Goal: Information Seeking & Learning: Understand process/instructions

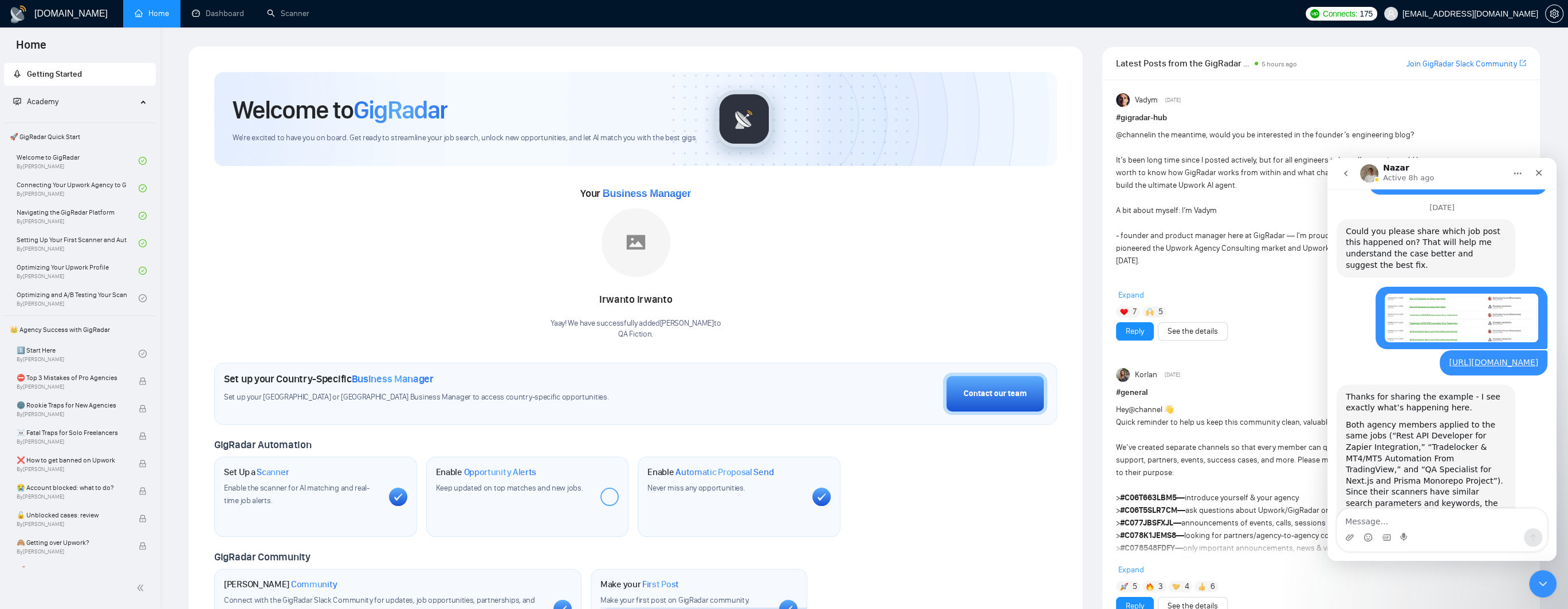
scroll to position [1003, 0]
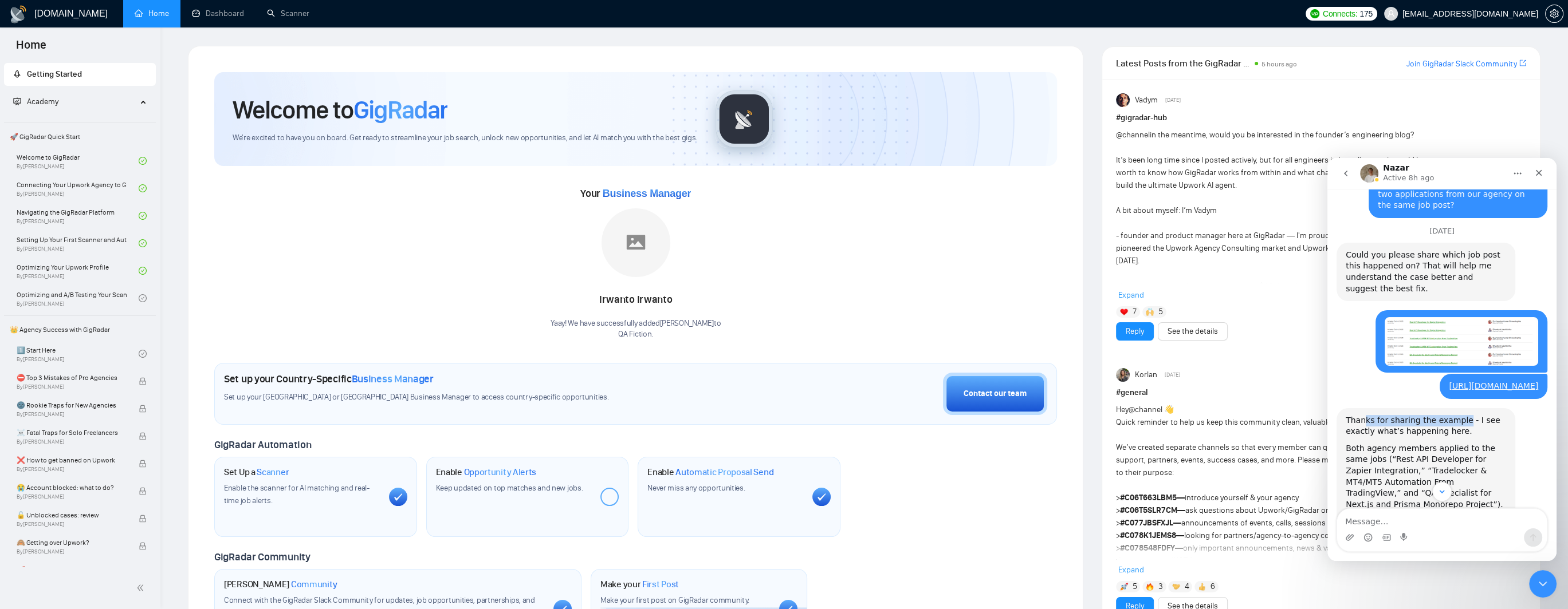
drag, startPoint x: 1364, startPoint y: 296, endPoint x: 1456, endPoint y: 293, distance: 92.0
click at [1456, 415] on div "Thanks for sharing the example - I see exactly what’s happening here." at bounding box center [1426, 426] width 160 height 23
drag, startPoint x: 1364, startPoint y: 310, endPoint x: 1432, endPoint y: 308, distance: 68.0
click at [1432, 415] on div "Thanks for sharing the example - I see exactly what’s happening here." at bounding box center [1426, 426] width 160 height 23
drag, startPoint x: 1363, startPoint y: 325, endPoint x: 1509, endPoint y: 319, distance: 146.1
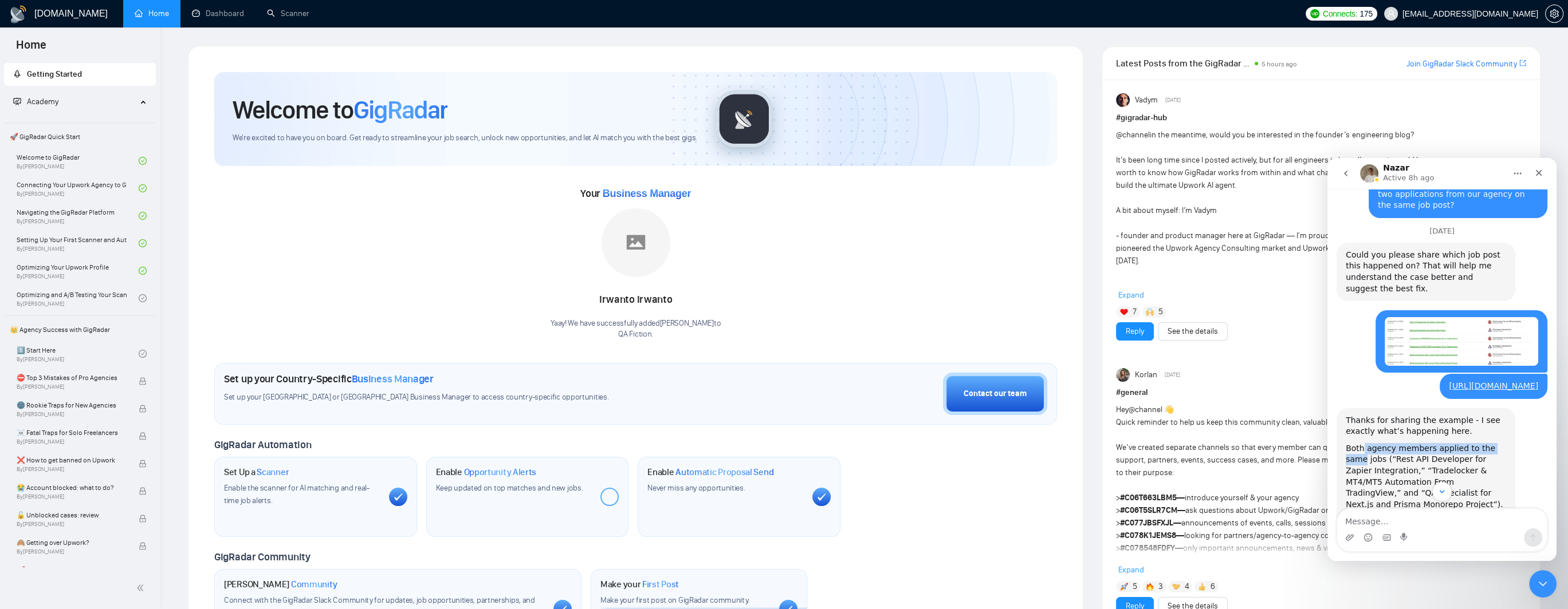
drag, startPoint x: 1371, startPoint y: 337, endPoint x: 1455, endPoint y: 337, distance: 84.0
click at [1455, 443] on div "Both agency members applied to the same jobs (“Rest API Developer for Zapier In…" at bounding box center [1426, 505] width 160 height 124
drag, startPoint x: 1362, startPoint y: 349, endPoint x: 1478, endPoint y: 344, distance: 116.1
click at [1478, 443] on div "Both agency members applied to the same jobs (“Rest API Developer for Zapier In…" at bounding box center [1426, 505] width 160 height 124
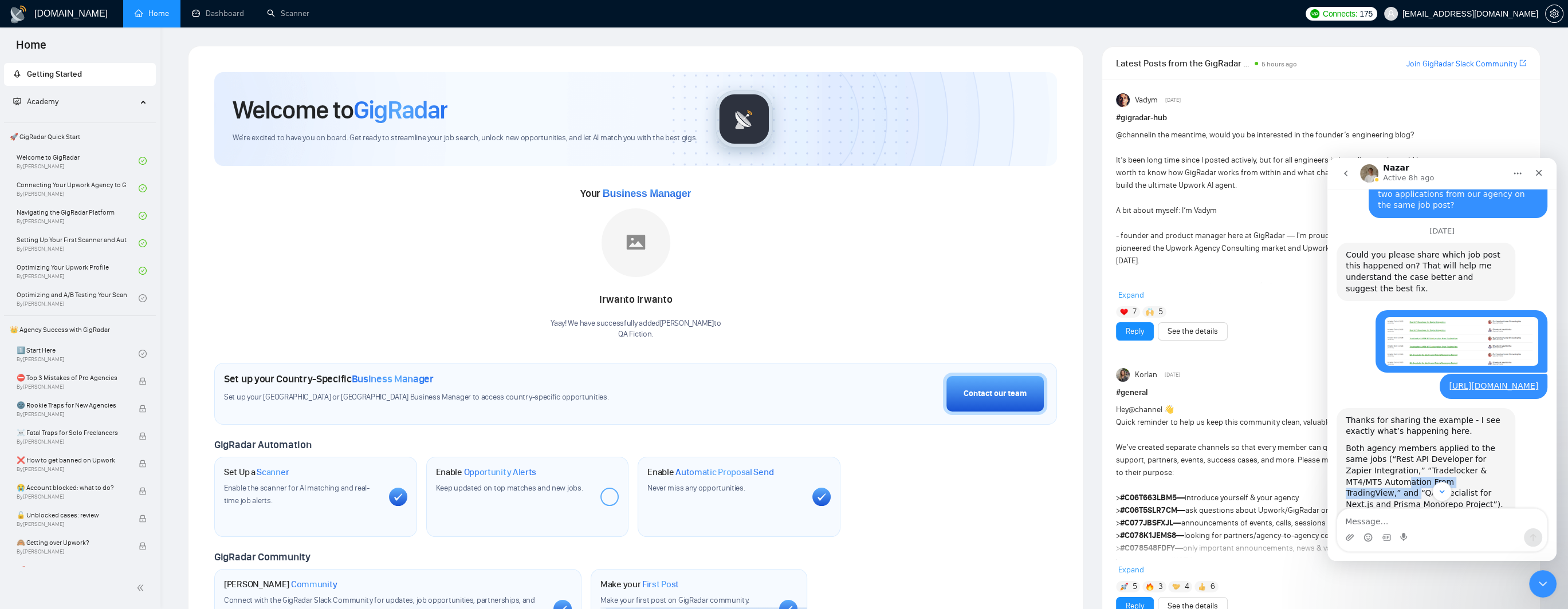
drag, startPoint x: 1375, startPoint y: 360, endPoint x: 1478, endPoint y: 357, distance: 103.0
click at [1478, 443] on div "Both agency members applied to the same jobs (“Rest API Developer for Zapier In…" at bounding box center [1426, 505] width 160 height 124
drag, startPoint x: 1364, startPoint y: 370, endPoint x: 1447, endPoint y: 367, distance: 83.1
click at [1447, 443] on div "Both agency members applied to the same jobs (“Rest API Developer for Zapier In…" at bounding box center [1426, 505] width 160 height 124
drag, startPoint x: 1386, startPoint y: 380, endPoint x: 1477, endPoint y: 375, distance: 91.1
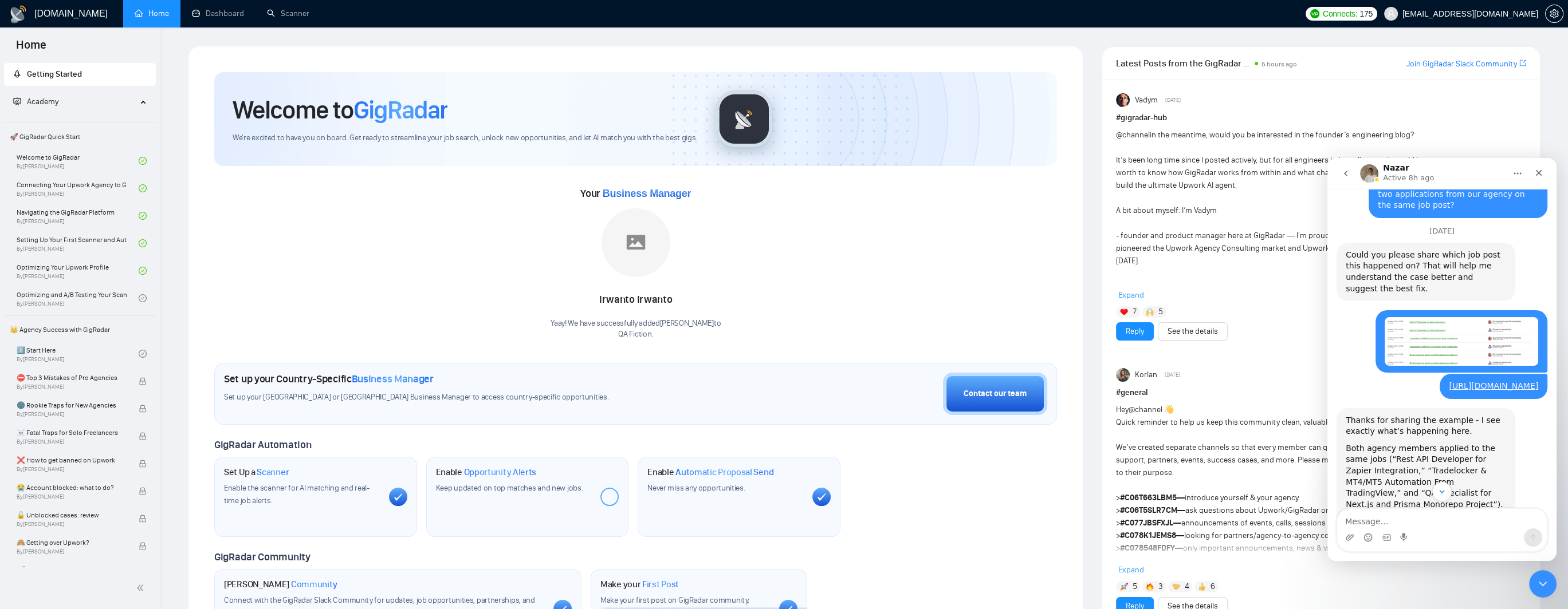
click at [1477, 443] on div "Both agency members applied to the same jobs (“Rest API Developer for Zapier In…" at bounding box center [1426, 505] width 160 height 124
drag, startPoint x: 1354, startPoint y: 393, endPoint x: 1494, endPoint y: 389, distance: 140.1
click at [1494, 443] on div "Both agency members applied to the same jobs (“Rest API Developer for Zapier In…" at bounding box center [1426, 505] width 160 height 124
drag, startPoint x: 1360, startPoint y: 404, endPoint x: 1468, endPoint y: 397, distance: 108.2
click at [1469, 443] on div "Both agency members applied to the same jobs (“Rest API Developer for Zapier In…" at bounding box center [1426, 505] width 160 height 124
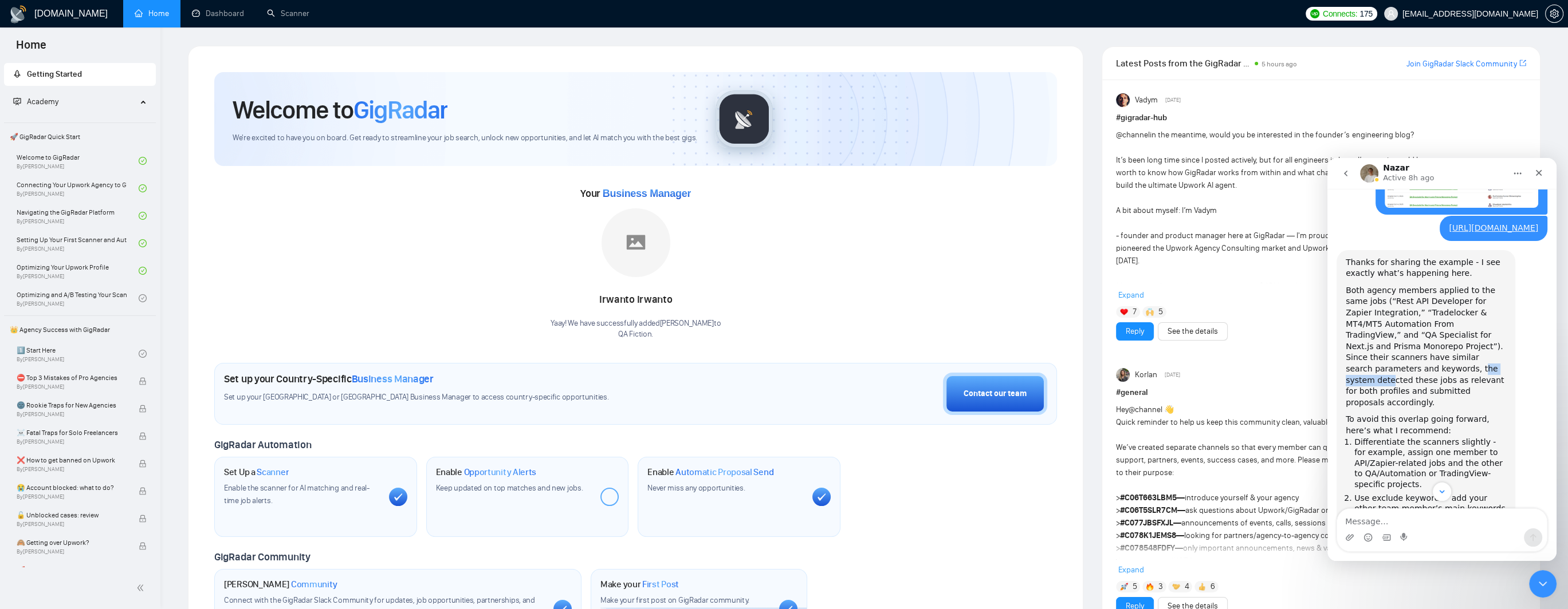
scroll to position [1175, 0]
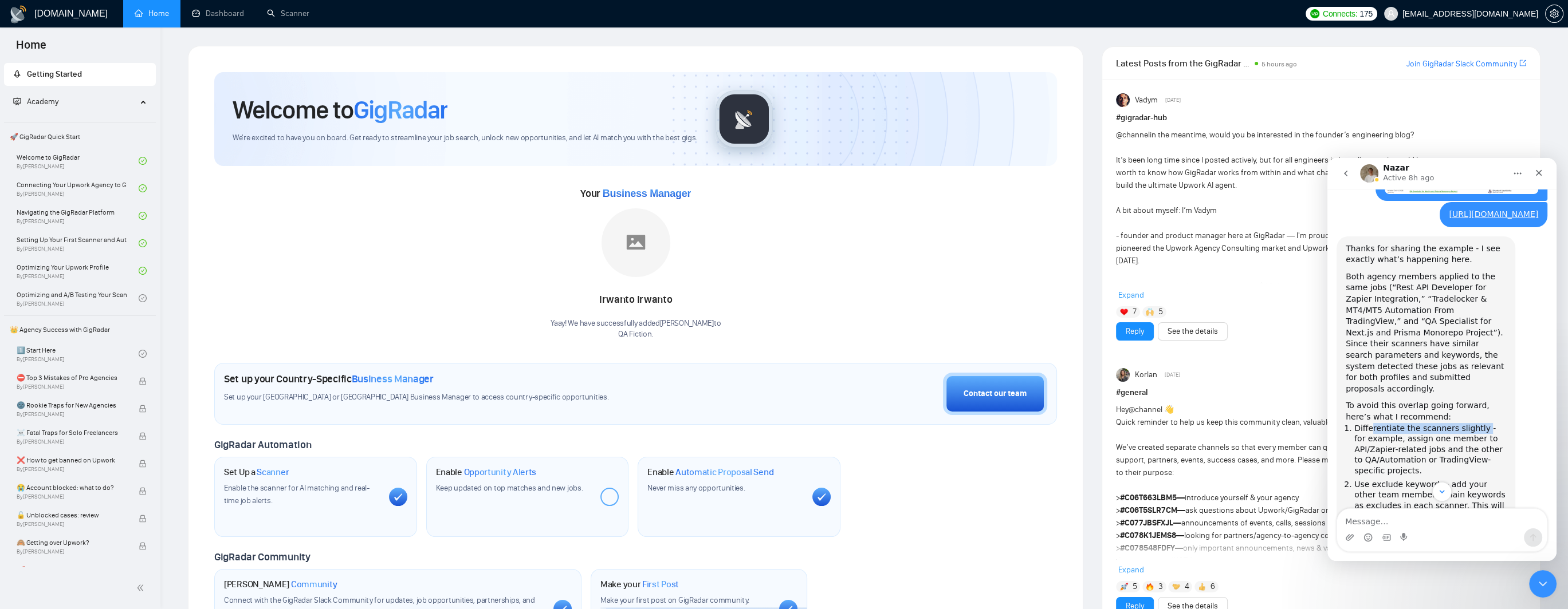
drag, startPoint x: 1371, startPoint y: 294, endPoint x: 1475, endPoint y: 295, distance: 104.0
click at [1475, 423] on li "Differentiate the scanners slightly - for example, assign one member to API/Zap…" at bounding box center [1430, 449] width 152 height 53
drag, startPoint x: 1366, startPoint y: 307, endPoint x: 1463, endPoint y: 304, distance: 97.0
click at [1463, 423] on li "Differentiate the scanners slightly - for example, assign one member to API/Zap…" at bounding box center [1430, 449] width 152 height 53
drag, startPoint x: 1359, startPoint y: 316, endPoint x: 1484, endPoint y: 310, distance: 125.1
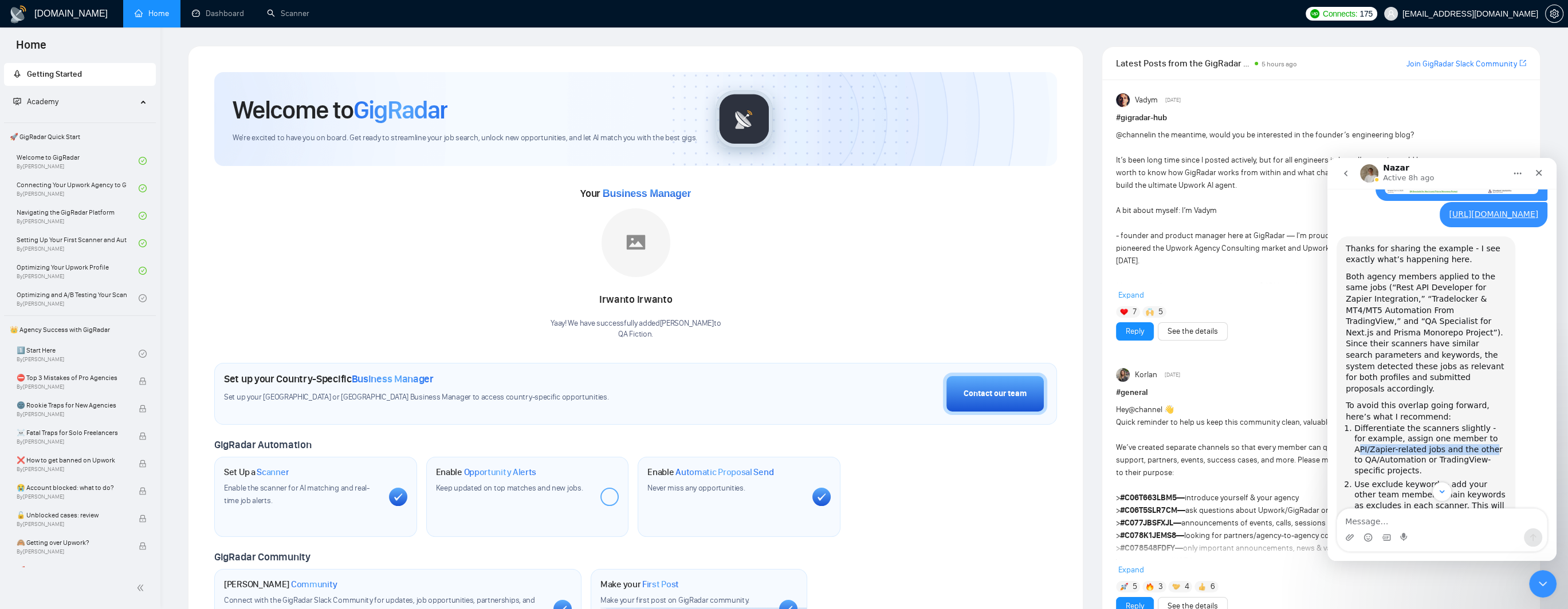
click at [1484, 423] on li "Differentiate the scanners slightly - for example, assign one member to API/Zap…" at bounding box center [1430, 449] width 152 height 53
drag, startPoint x: 1378, startPoint y: 325, endPoint x: 1482, endPoint y: 321, distance: 104.1
click at [1482, 423] on li "Differentiate the scanners slightly - for example, assign one member to API/Zap…" at bounding box center [1430, 449] width 152 height 53
drag, startPoint x: 1362, startPoint y: 351, endPoint x: 1391, endPoint y: 347, distance: 29.3
click at [1391, 479] on li "Use exclude keywords - add your other team member’s main keywords as excludes i…" at bounding box center [1430, 505] width 152 height 53
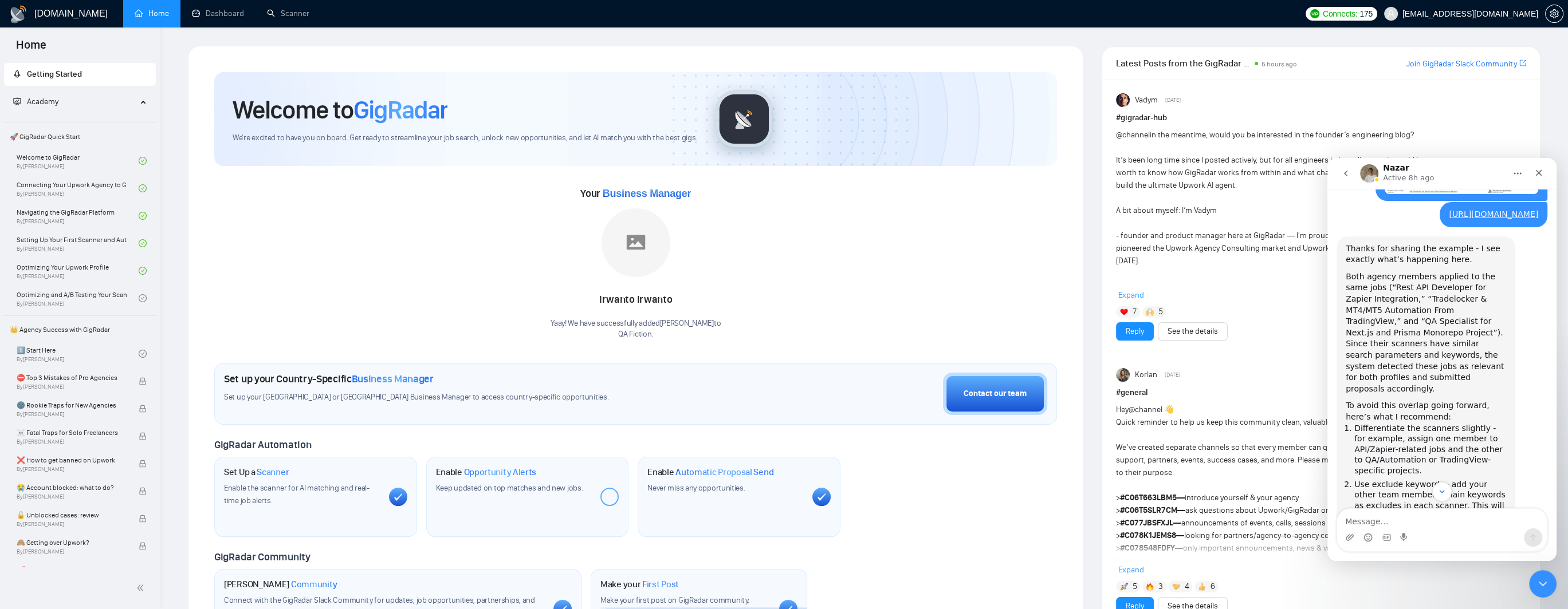
click at [1417, 423] on ol "Differentiate the scanners slightly - for example, assign one member to API/Zap…" at bounding box center [1426, 523] width 160 height 200
drag, startPoint x: 1363, startPoint y: 349, endPoint x: 1457, endPoint y: 344, distance: 94.1
click at [1457, 479] on li "Use exclude keywords - add your other team member’s main keywords as excludes i…" at bounding box center [1430, 505] width 152 height 53
drag, startPoint x: 1366, startPoint y: 376, endPoint x: 1453, endPoint y: 375, distance: 87.0
click at [1453, 479] on li "Use exclude keywords - add your other team member’s main keywords as excludes i…" at bounding box center [1430, 505] width 152 height 53
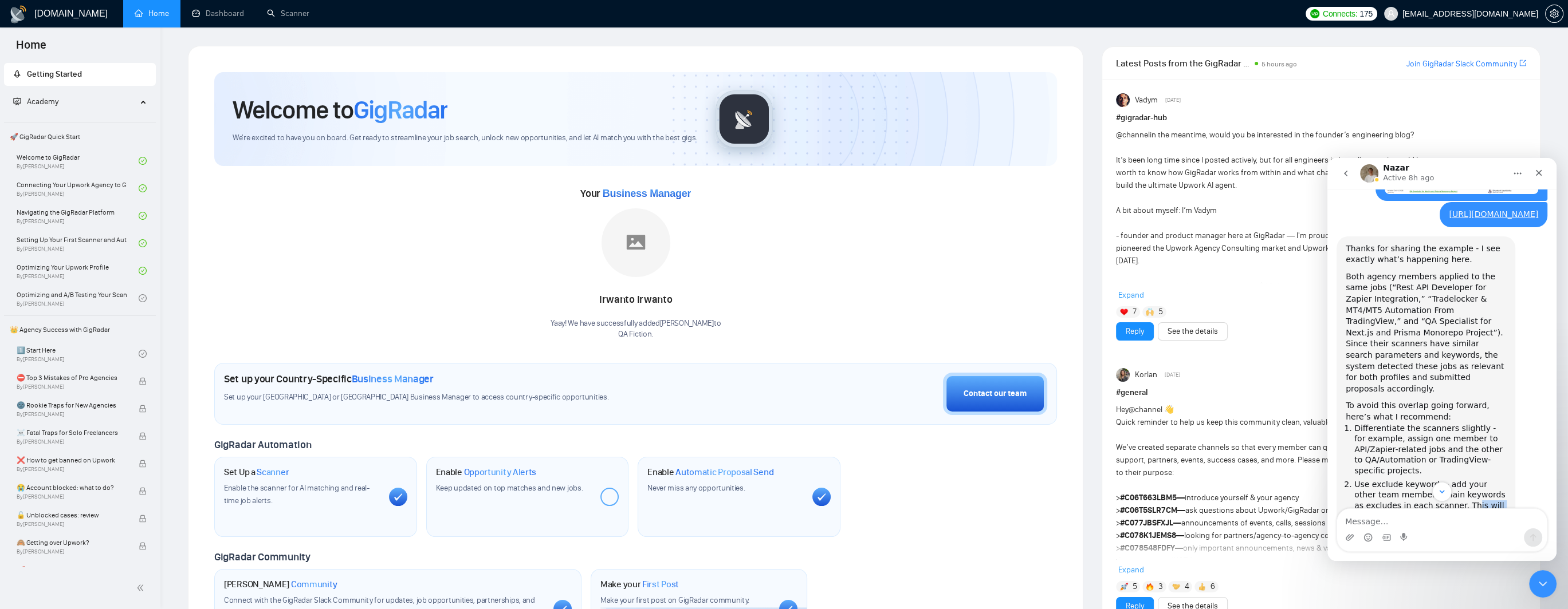
click at [1453, 479] on li "Use exclude keywords - add your other team member’s main keywords as excludes i…" at bounding box center [1430, 505] width 152 height 53
drag, startPoint x: 1416, startPoint y: 360, endPoint x: 1459, endPoint y: 357, distance: 43.1
click at [1459, 479] on li "Use exclude keywords - add your other team member’s main keywords as excludes i…" at bounding box center [1430, 505] width 152 height 53
drag, startPoint x: 1375, startPoint y: 371, endPoint x: 1474, endPoint y: 370, distance: 99.0
click at [1474, 479] on li "Use exclude keywords - add your other team member’s main keywords as excludes i…" at bounding box center [1430, 505] width 152 height 53
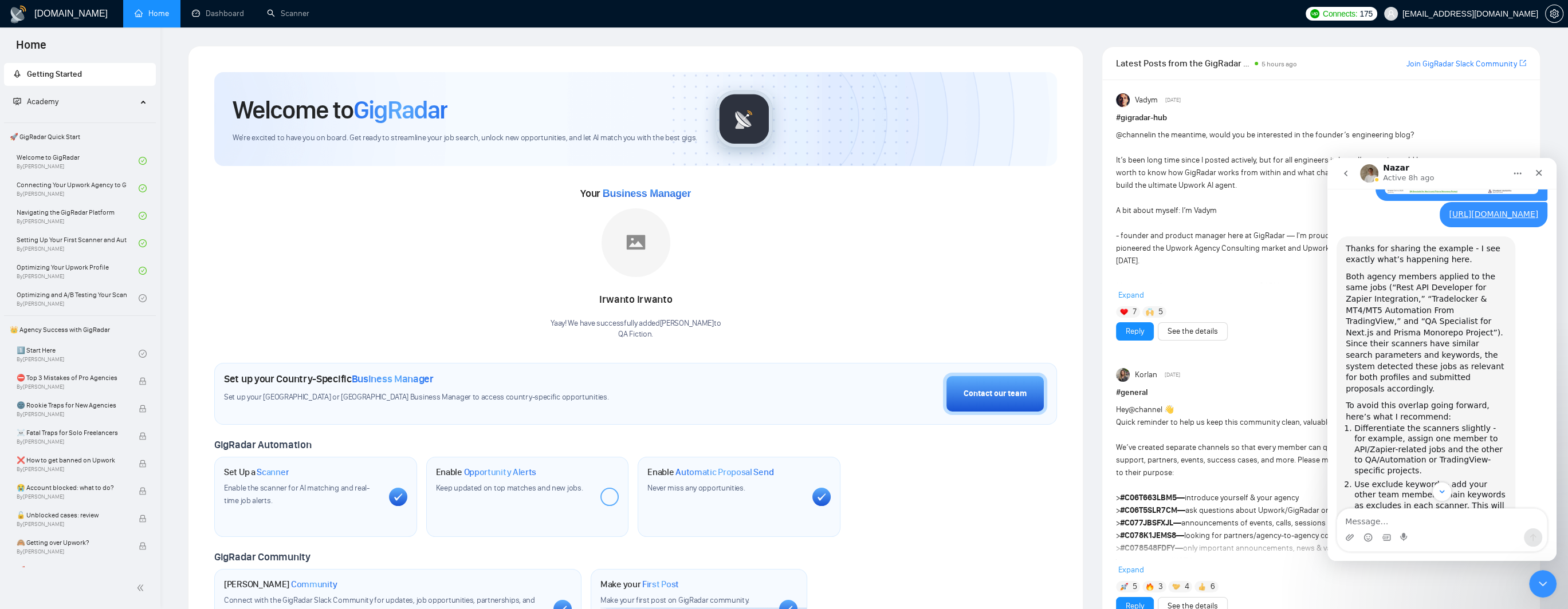
drag, startPoint x: 1384, startPoint y: 380, endPoint x: 1442, endPoint y: 379, distance: 58.0
click at [1442, 479] on li "Use exclude keywords - add your other team member’s main keywords as excludes i…" at bounding box center [1430, 505] width 152 height 53
click at [1453, 479] on li "Use exclude keywords - add your other team member’s main keywords as excludes i…" at bounding box center [1430, 505] width 152 height 53
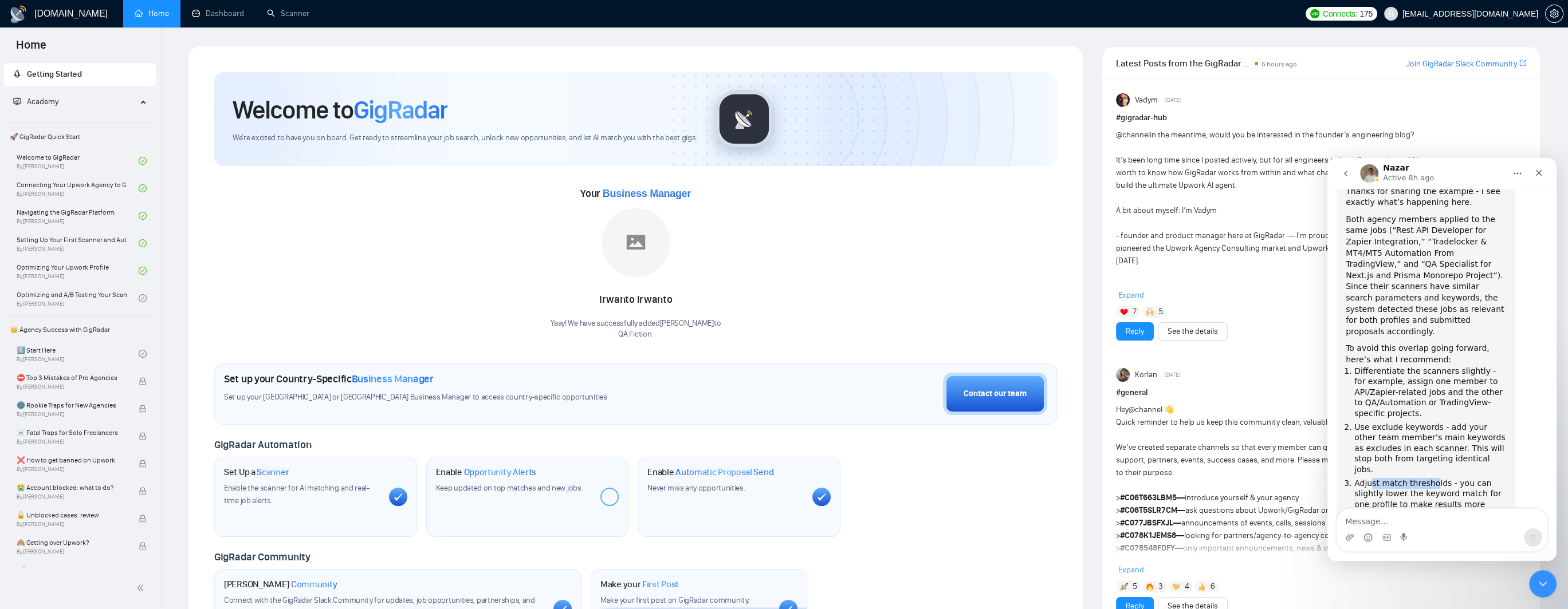
drag, startPoint x: 1370, startPoint y: 337, endPoint x: 1429, endPoint y: 339, distance: 59.0
click at [1429, 478] on li "Adjust match thresholds - you can slightly lower the keyword match for one prof…" at bounding box center [1430, 500] width 152 height 42
drag, startPoint x: 1364, startPoint y: 350, endPoint x: 1441, endPoint y: 349, distance: 77.0
click at [1441, 478] on li "Adjust match thresholds - you can slightly lower the keyword match for one prof…" at bounding box center [1430, 500] width 152 height 42
click at [1453, 478] on li "Adjust match thresholds - you can slightly lower the keyword match for one prof…" at bounding box center [1430, 500] width 152 height 42
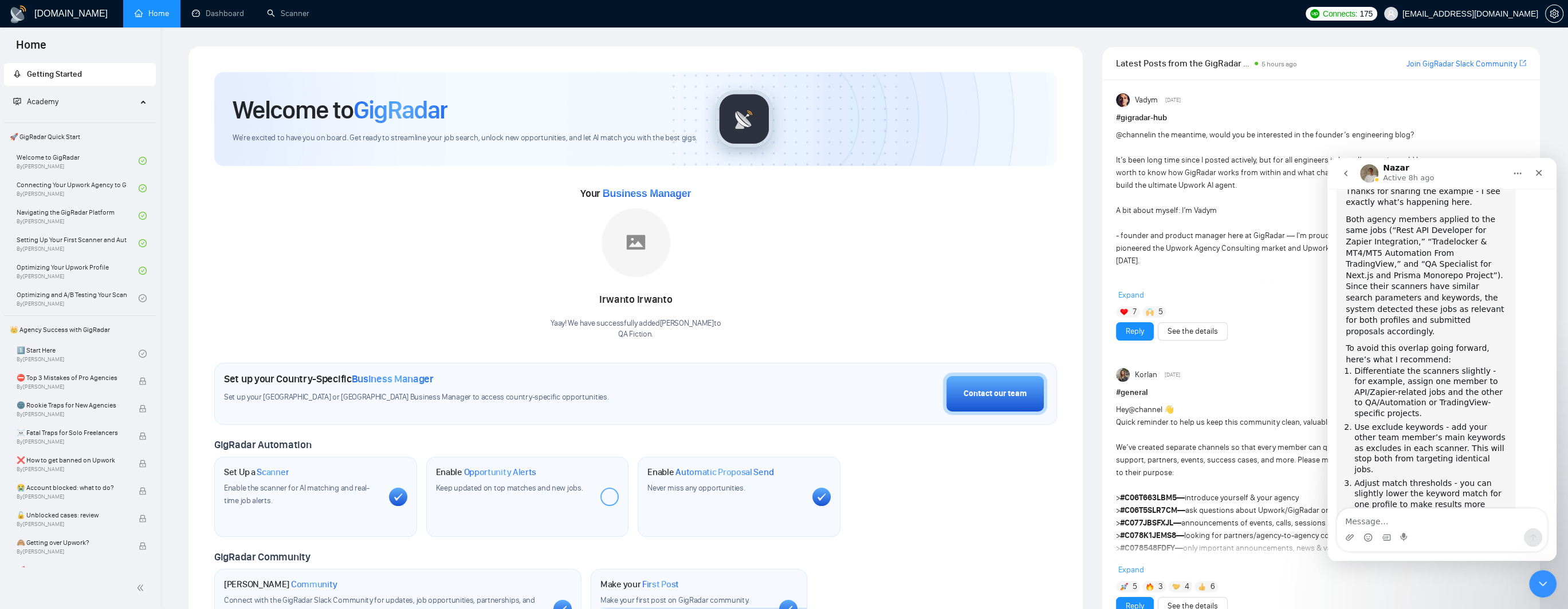
drag, startPoint x: 1369, startPoint y: 373, endPoint x: 1442, endPoint y: 373, distance: 73.0
click at [1442, 523] on li "Add small variations in cover letters - even if overlap occasionally happens, c…" at bounding box center [1430, 545] width 152 height 42
click at [1464, 523] on li "Add small variations in cover letters - even if overlap occasionally happens, c…" at bounding box center [1430, 545] width 152 height 42
drag, startPoint x: 1373, startPoint y: 386, endPoint x: 1465, endPoint y: 384, distance: 92.0
click at [1465, 523] on li "Add small variations in cover letters - even if overlap occasionally happens, c…" at bounding box center [1430, 545] width 152 height 42
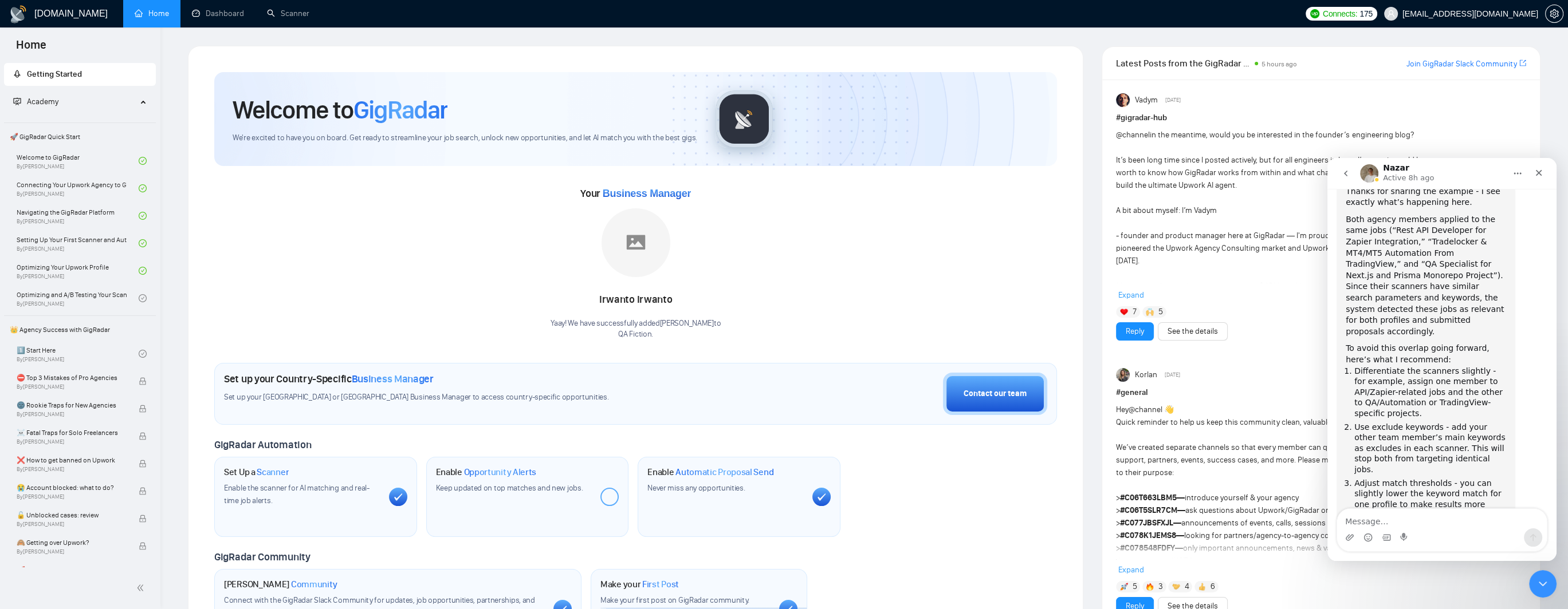
drag, startPoint x: 1378, startPoint y: 395, endPoint x: 1464, endPoint y: 395, distance: 86.0
click at [1464, 523] on li "Add small variations in cover letters - even if overlap occasionally happens, c…" at bounding box center [1430, 545] width 152 height 42
drag, startPoint x: 1385, startPoint y: 422, endPoint x: 1484, endPoint y: 419, distance: 99.0
click at [1484, 572] on div "For now, you don’t need to worry - this won’t harm your Upwork standing, but it…" at bounding box center [1426, 594] width 160 height 44
drag, startPoint x: 1355, startPoint y: 433, endPoint x: 1472, endPoint y: 430, distance: 117.0
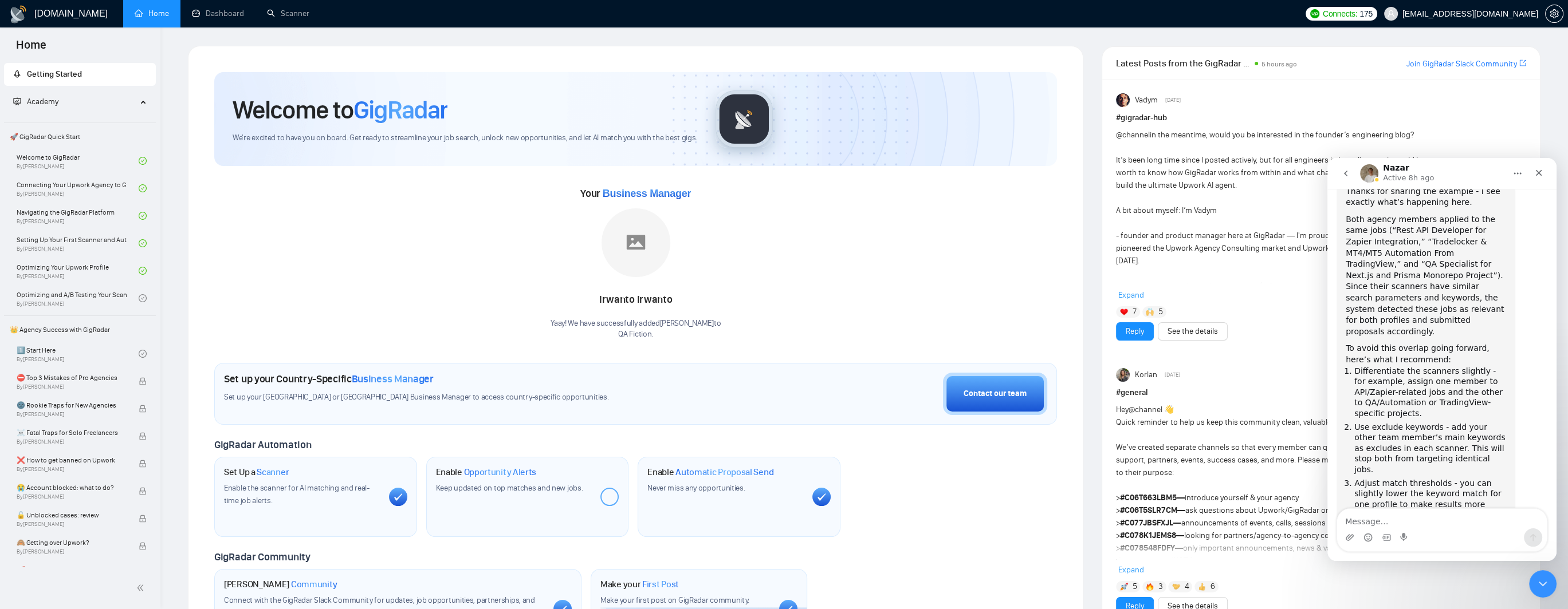
click at [1472, 572] on div "For now, you don’t need to worry - this won’t harm your Upwork standing, but it…" at bounding box center [1426, 594] width 160 height 44
drag, startPoint x: 1367, startPoint y: 447, endPoint x: 1463, endPoint y: 445, distance: 96.0
click at [1463, 572] on div "For now, you don’t need to worry - this won’t harm your Upwork standing, but it…" at bounding box center [1426, 594] width 160 height 44
drag, startPoint x: 1393, startPoint y: 458, endPoint x: 1439, endPoint y: 456, distance: 46.0
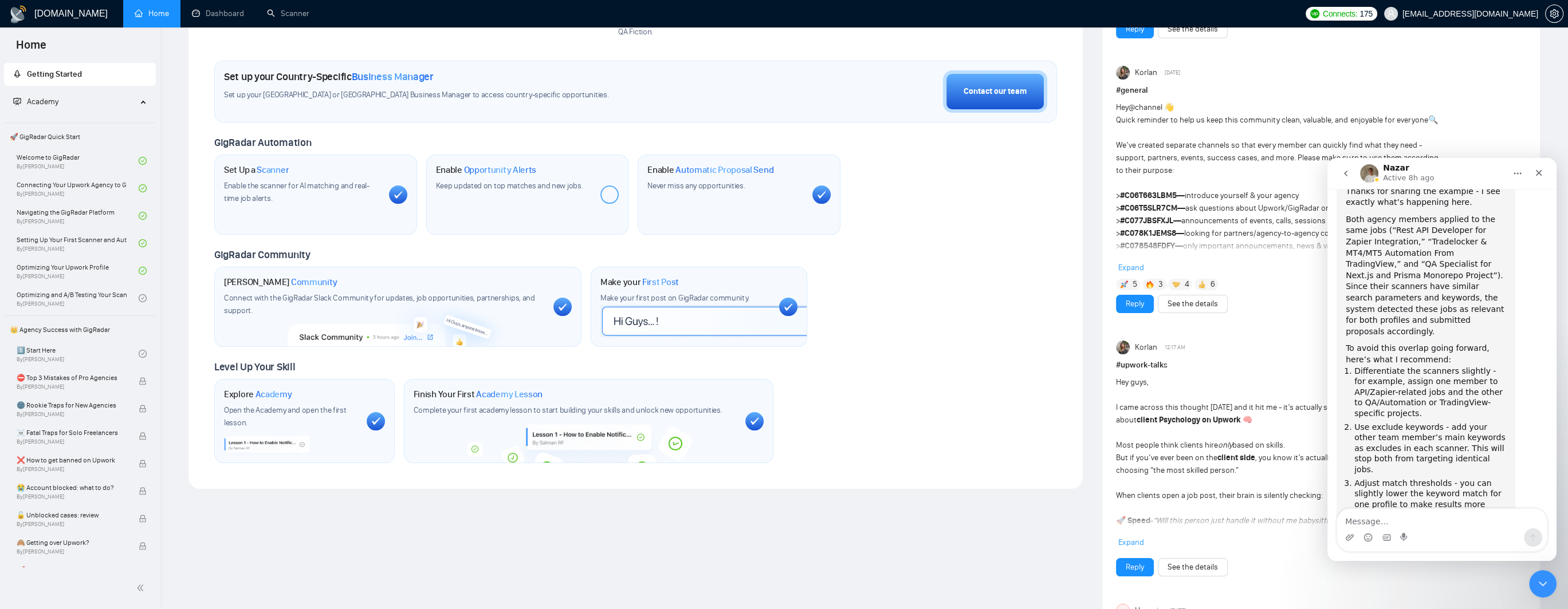
scroll to position [0, 0]
